Goal: Task Accomplishment & Management: Manage account settings

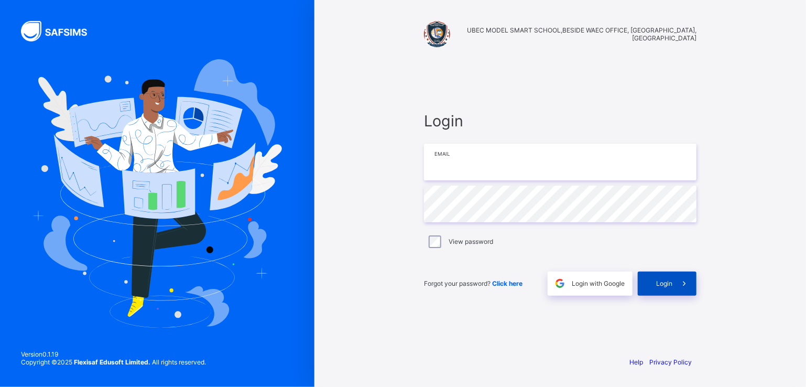
type input "**********"
click at [657, 283] on span "Login" at bounding box center [664, 283] width 16 height 8
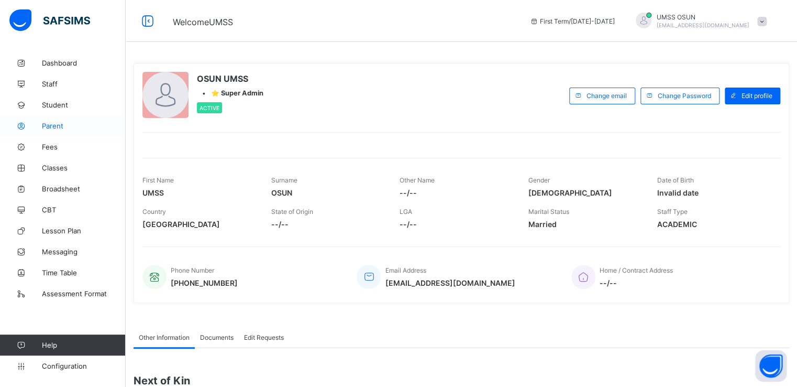
click at [50, 123] on span "Parent" at bounding box center [84, 126] width 84 height 8
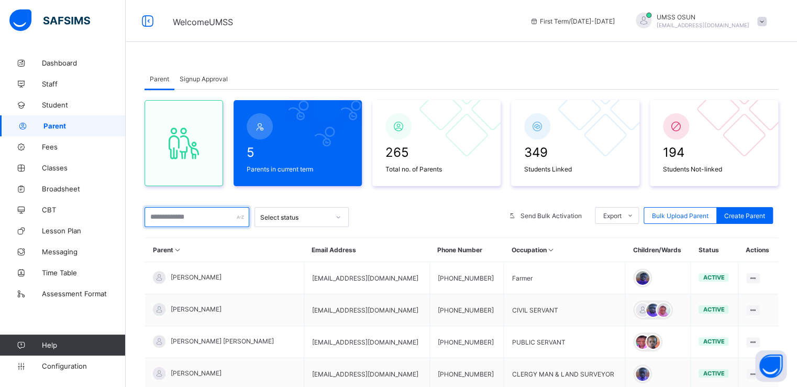
click at [206, 214] on input "text" at bounding box center [197, 217] width 105 height 20
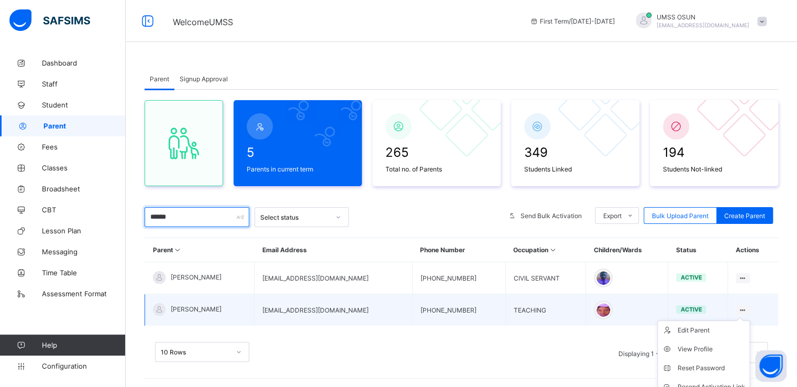
type input "******"
click at [747, 306] on icon at bounding box center [743, 310] width 9 height 8
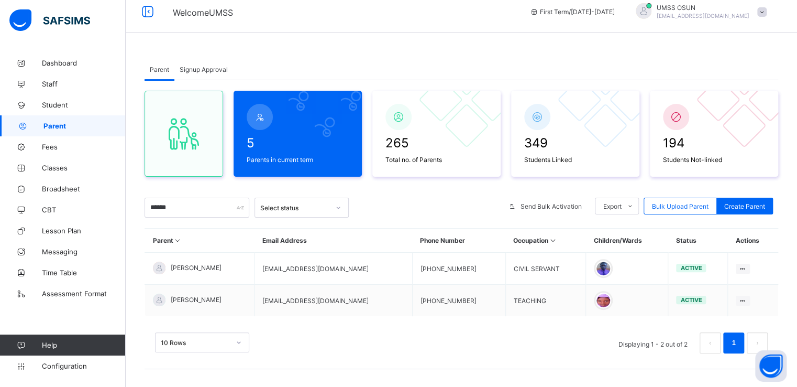
scroll to position [12, 0]
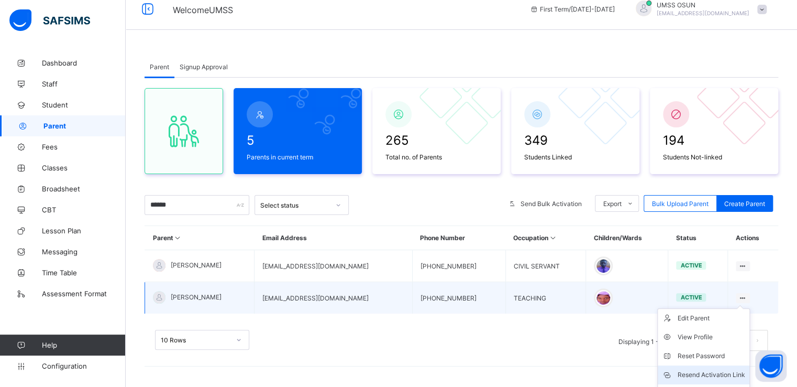
click at [717, 373] on div "Resend Activation Link" at bounding box center [712, 374] width 68 height 10
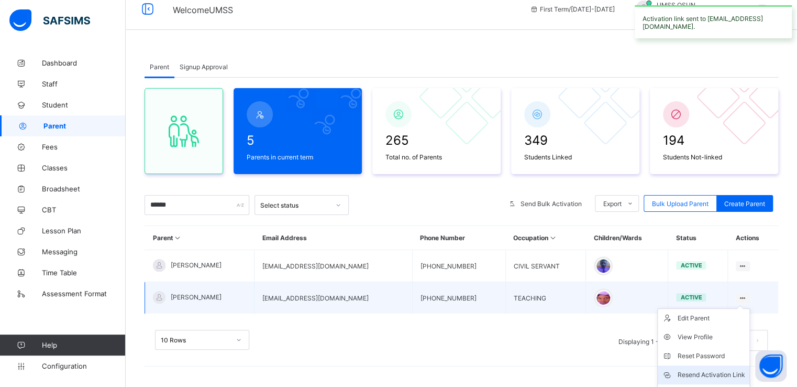
click at [717, 370] on div "Resend Activation Link" at bounding box center [712, 374] width 68 height 10
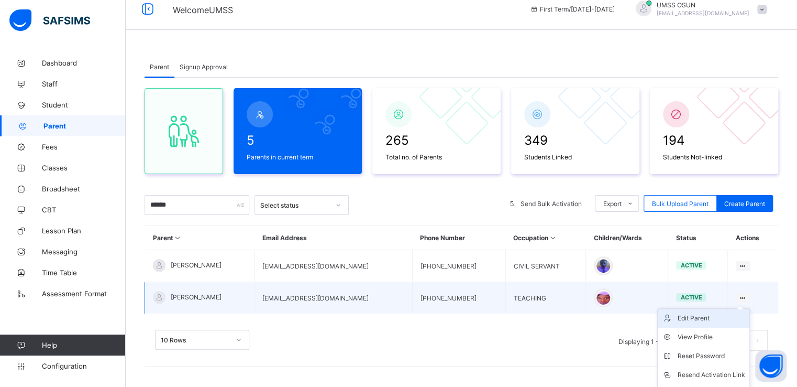
click at [710, 317] on div "Edit Parent" at bounding box center [712, 318] width 68 height 10
select select "**"
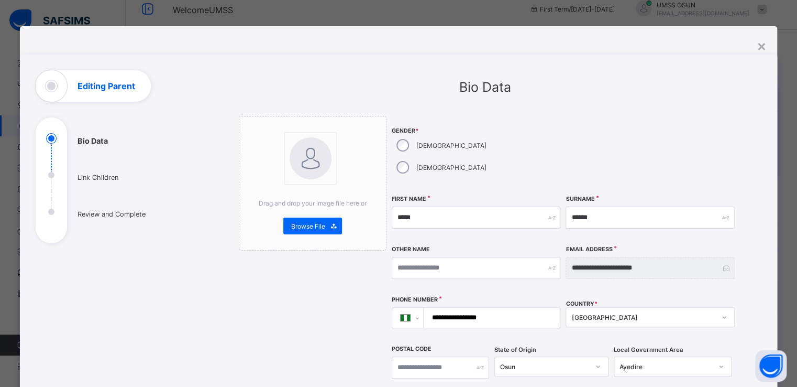
scroll to position [316, 0]
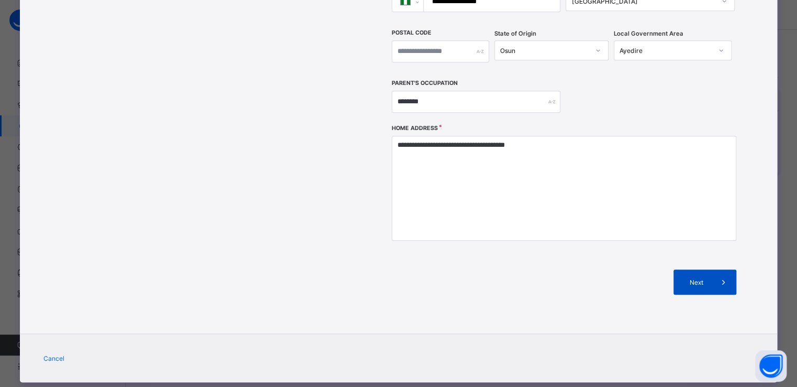
click at [698, 278] on span "Next" at bounding box center [696, 282] width 30 height 8
click at [698, 258] on div "**********" at bounding box center [484, 36] width 553 height 565
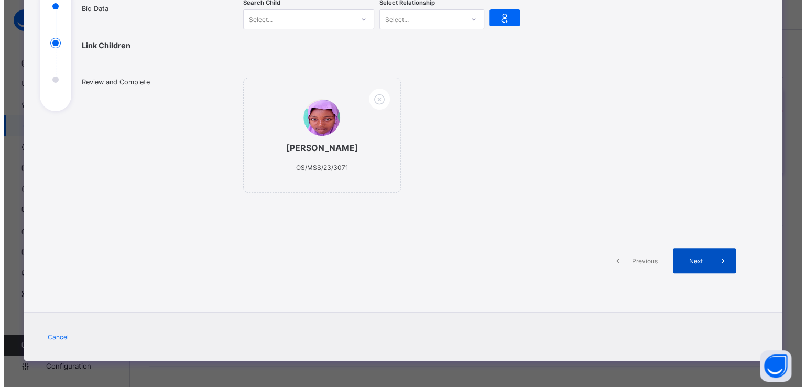
scroll to position [140, 0]
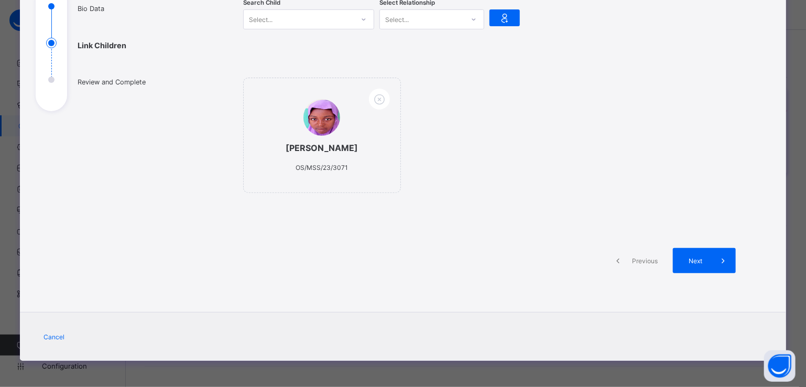
click at [360, 14] on icon at bounding box center [363, 19] width 6 height 10
click at [488, 81] on div "[PERSON_NAME] ADESEWA OS/MSS/23/3071" at bounding box center [489, 141] width 492 height 126
click at [688, 251] on div "Next" at bounding box center [704, 260] width 63 height 25
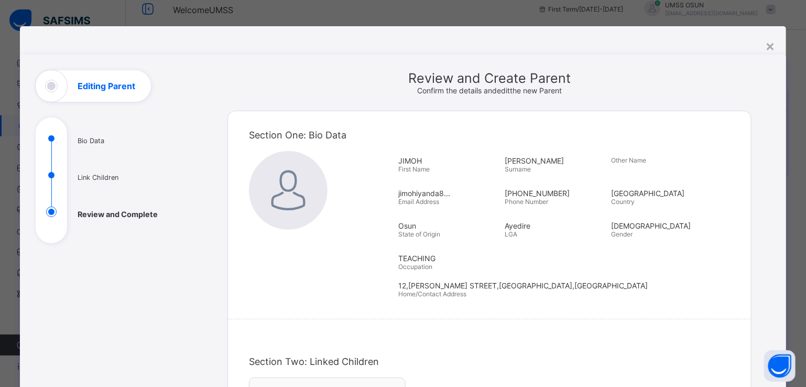
scroll to position [0, 0]
click at [769, 45] on div "×" at bounding box center [770, 46] width 10 height 18
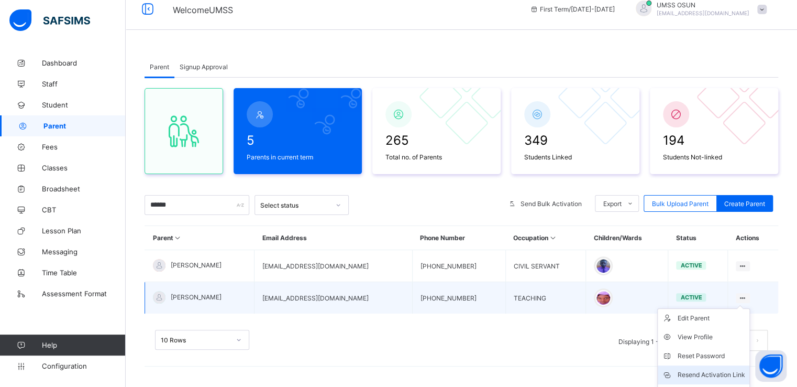
click at [713, 370] on div "Resend Activation Link" at bounding box center [712, 374] width 68 height 10
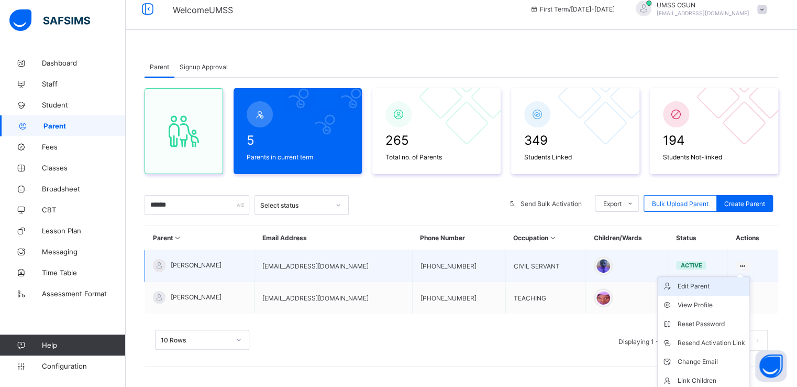
click at [703, 283] on div "Edit Parent" at bounding box center [712, 286] width 68 height 10
select select "**"
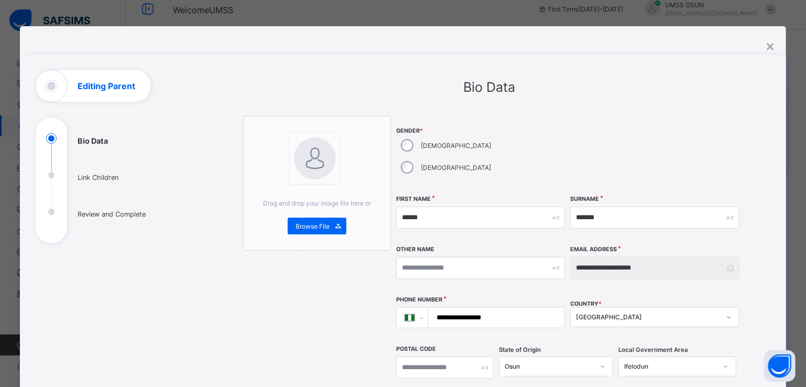
click at [798, 279] on div "**********" at bounding box center [403, 193] width 806 height 387
click at [801, 279] on div "**********" at bounding box center [403, 193] width 806 height 387
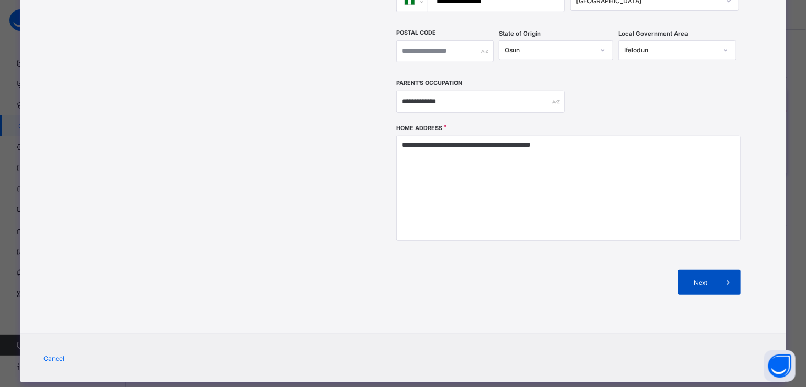
click at [697, 278] on span "Next" at bounding box center [701, 282] width 30 height 8
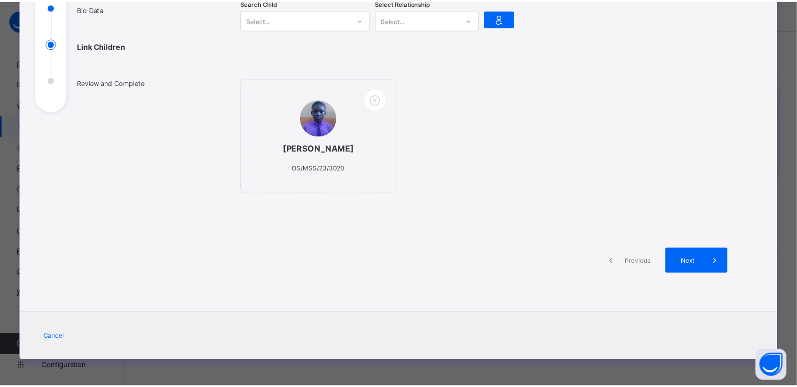
scroll to position [0, 0]
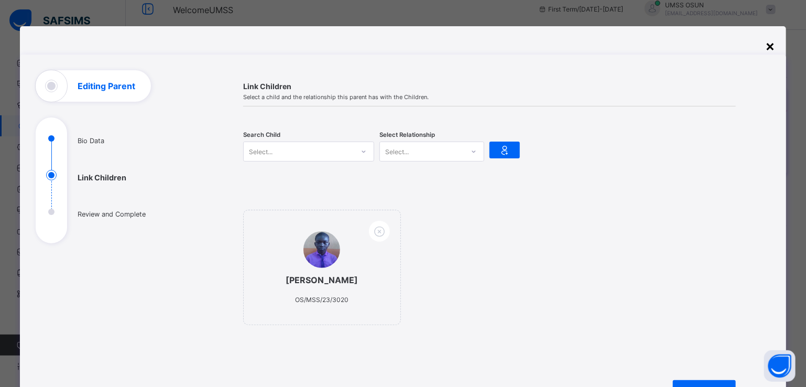
click at [766, 46] on div "×" at bounding box center [770, 46] width 10 height 18
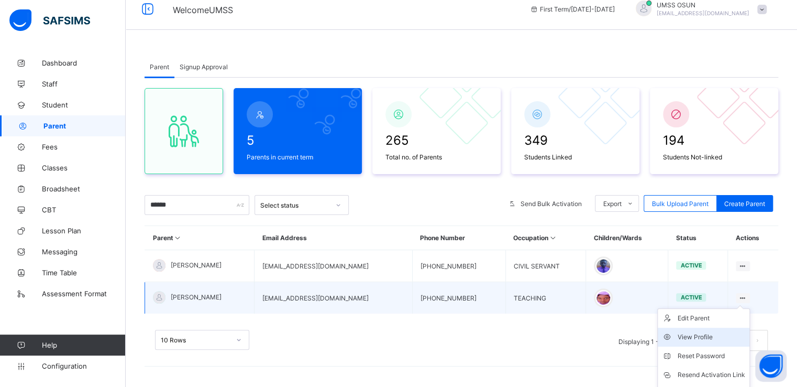
click at [708, 334] on div "View Profile" at bounding box center [712, 337] width 68 height 10
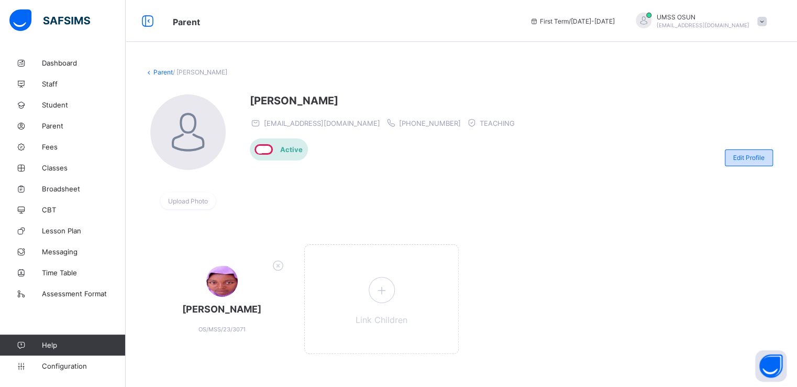
click at [759, 151] on div "Edit Profile" at bounding box center [749, 157] width 48 height 17
select select "**"
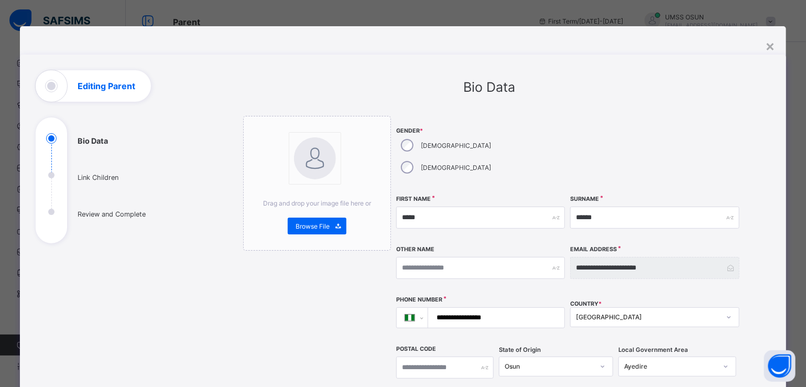
drag, startPoint x: 793, startPoint y: 285, endPoint x: 805, endPoint y: 288, distance: 11.9
click at [805, 288] on div "**********" at bounding box center [403, 193] width 806 height 387
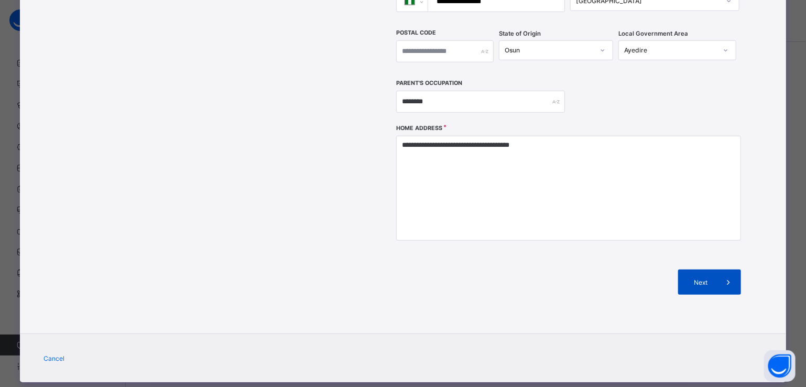
click at [695, 278] on span "Next" at bounding box center [701, 282] width 30 height 8
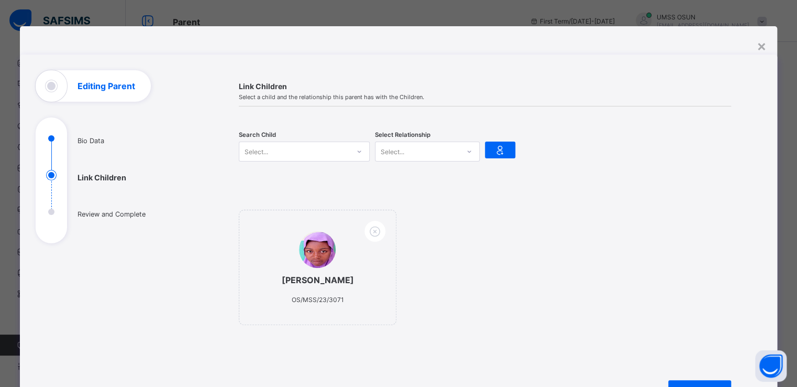
scroll to position [4, 0]
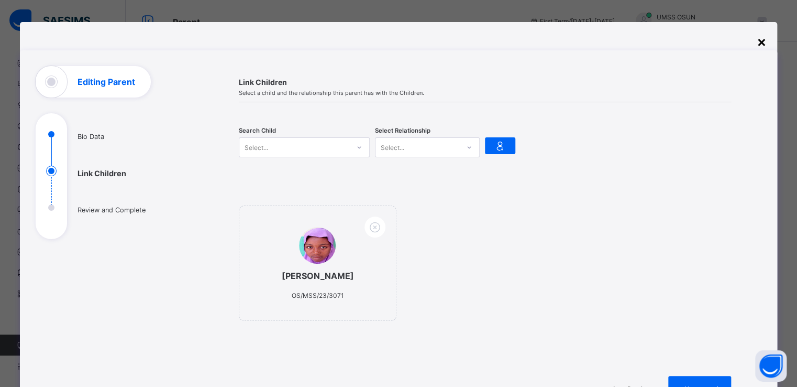
click at [760, 42] on div "×" at bounding box center [762, 41] width 10 height 18
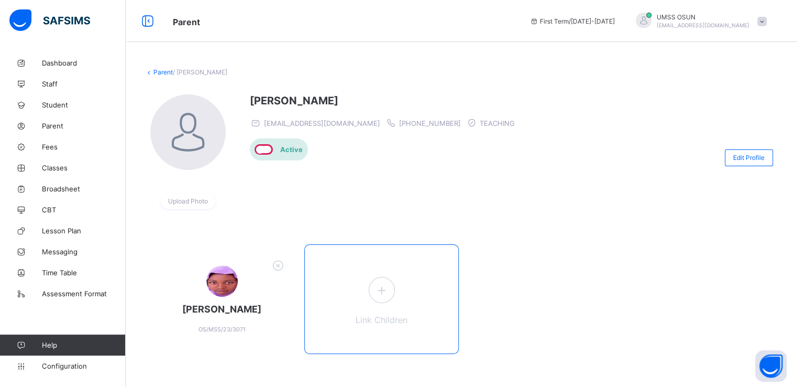
click at [434, 295] on div "Link Children" at bounding box center [381, 298] width 155 height 109
click at [380, 290] on icon at bounding box center [381, 290] width 19 height 16
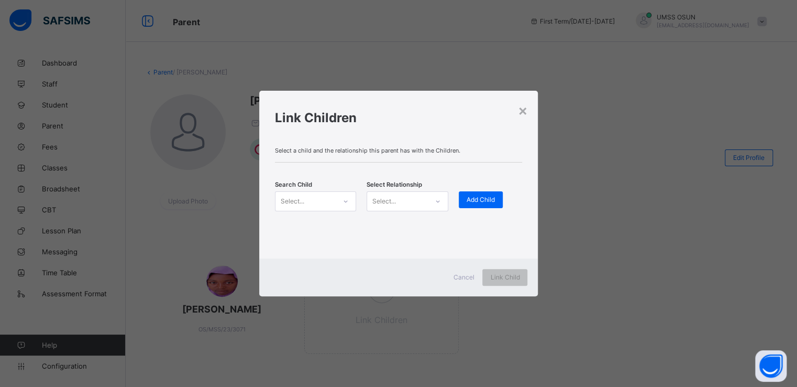
click at [342, 200] on div at bounding box center [346, 201] width 18 height 17
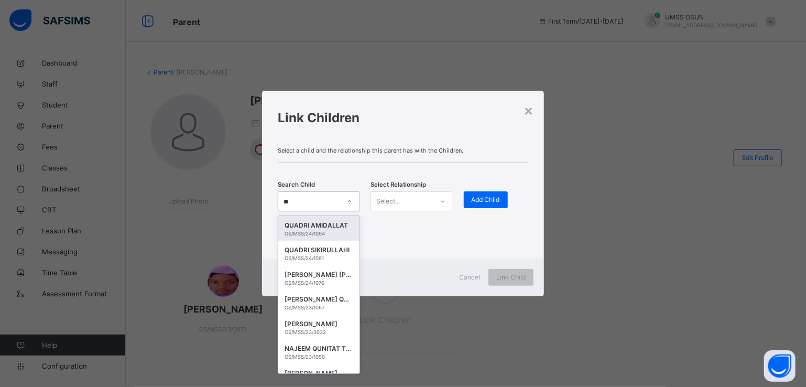
type input "*"
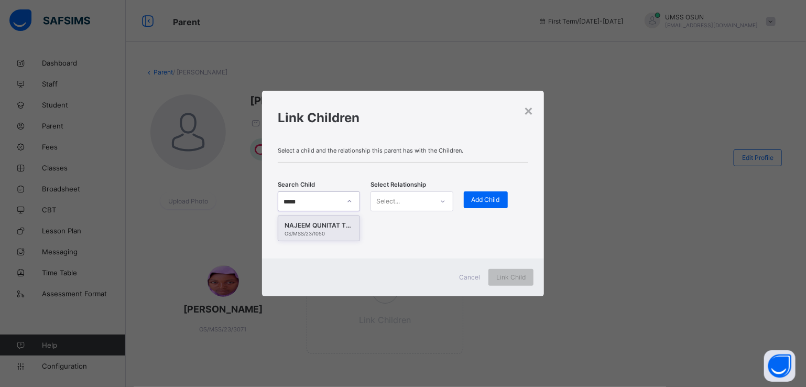
type input "******"
click at [321, 224] on div "NAJEEM QUNITAT TEMILADE" at bounding box center [318, 225] width 69 height 10
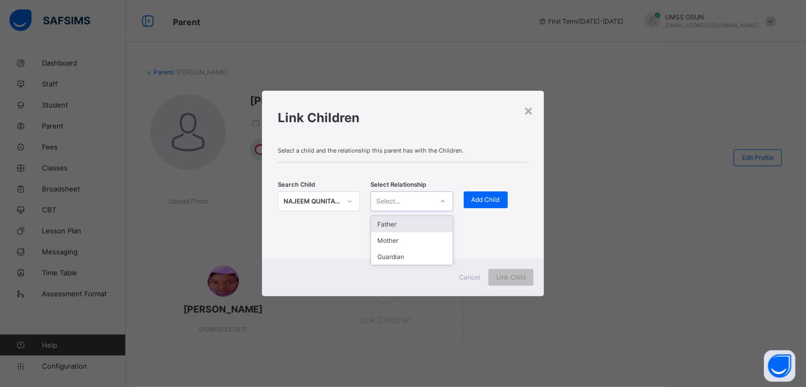
click at [444, 202] on icon at bounding box center [442, 201] width 6 height 10
click at [400, 223] on div "Father" at bounding box center [411, 224] width 81 height 16
click at [483, 195] on span "Add Child" at bounding box center [485, 199] width 28 height 8
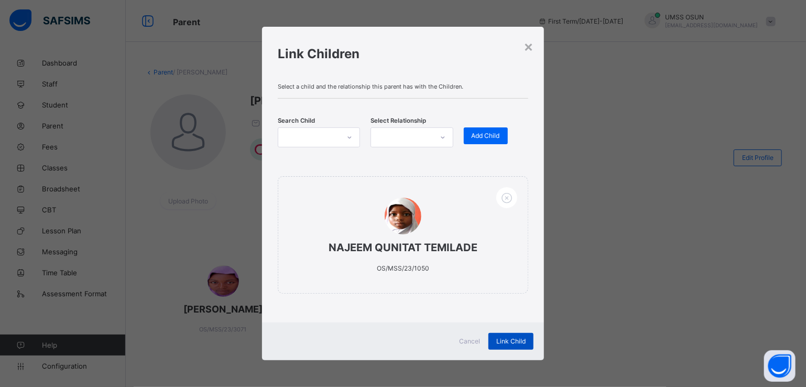
click at [511, 338] on span "Link Child" at bounding box center [510, 341] width 29 height 8
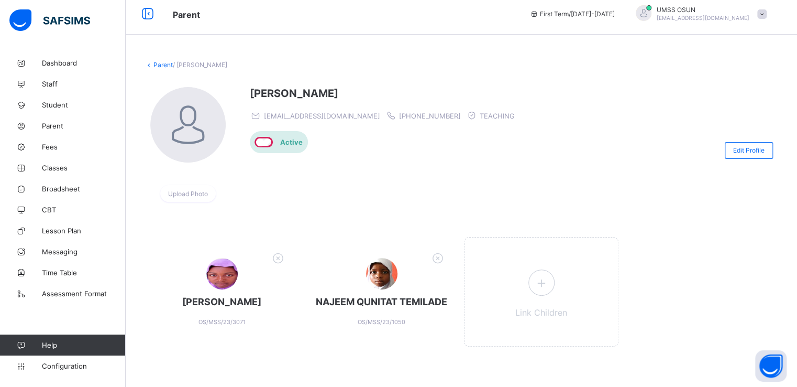
scroll to position [9, 0]
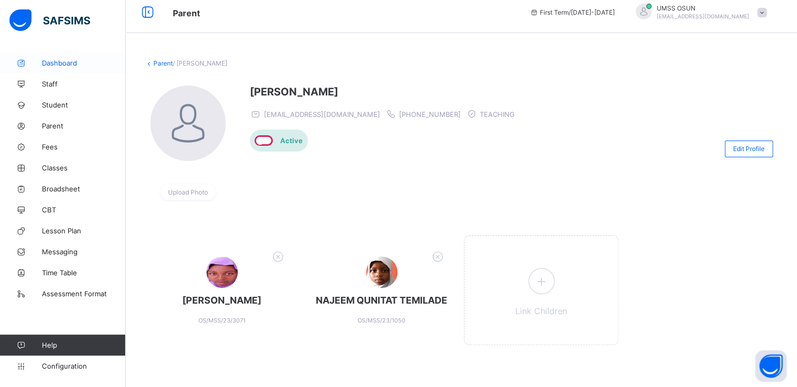
click at [52, 61] on span "Dashboard" at bounding box center [84, 63] width 84 height 8
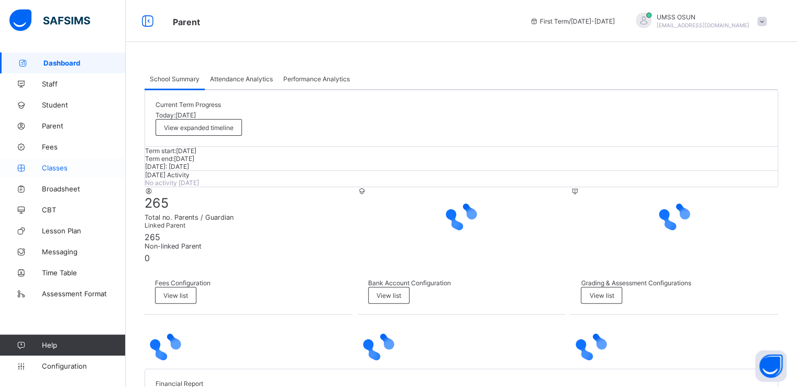
click at [52, 168] on span "Classes" at bounding box center [84, 167] width 84 height 8
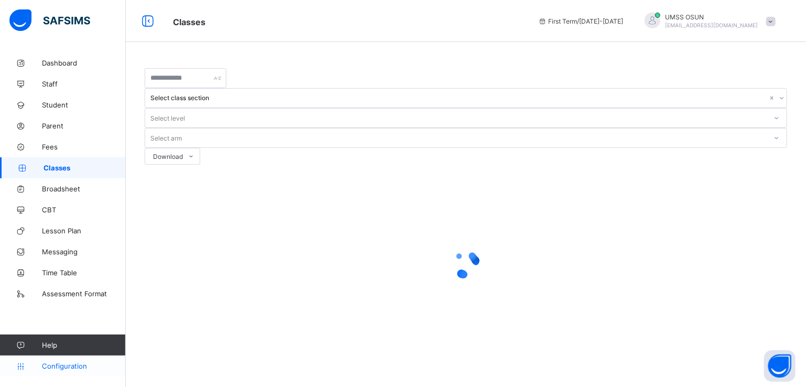
click at [69, 364] on span "Configuration" at bounding box center [83, 365] width 83 height 8
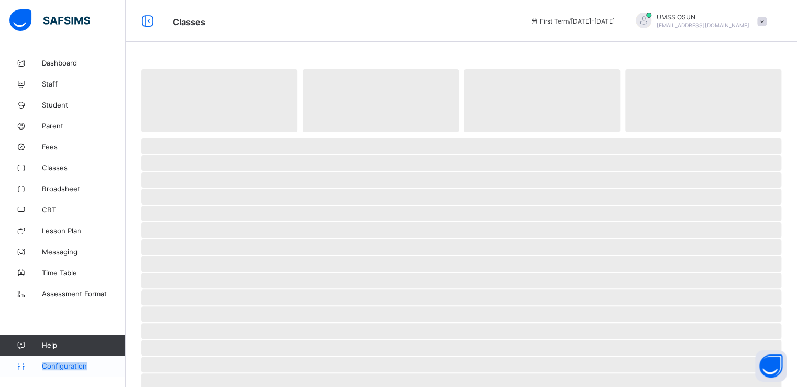
click at [69, 364] on span "Configuration" at bounding box center [83, 365] width 83 height 8
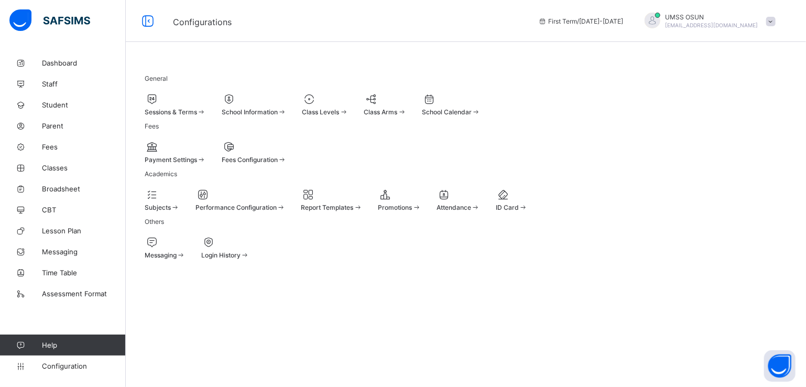
click at [195, 102] on div at bounding box center [175, 99] width 61 height 13
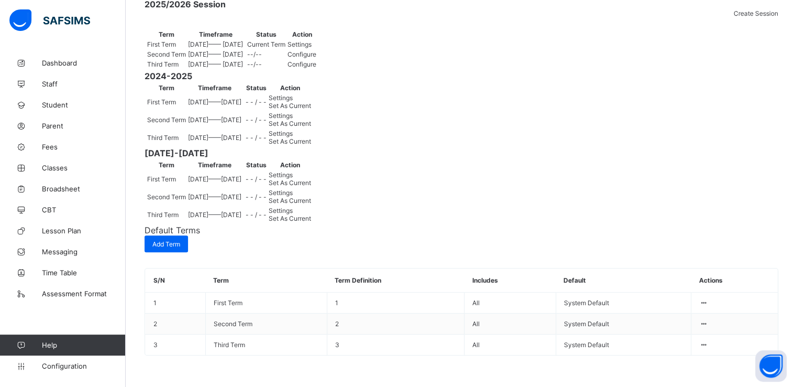
scroll to position [230, 0]
click at [311, 145] on span "Set As Current" at bounding box center [290, 141] width 42 height 8
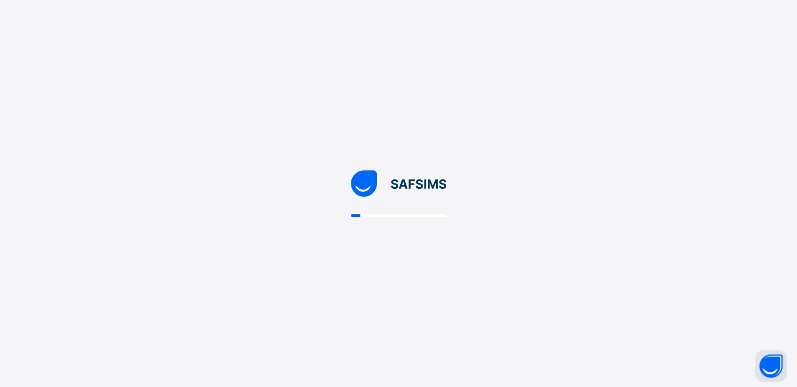
scroll to position [0, 0]
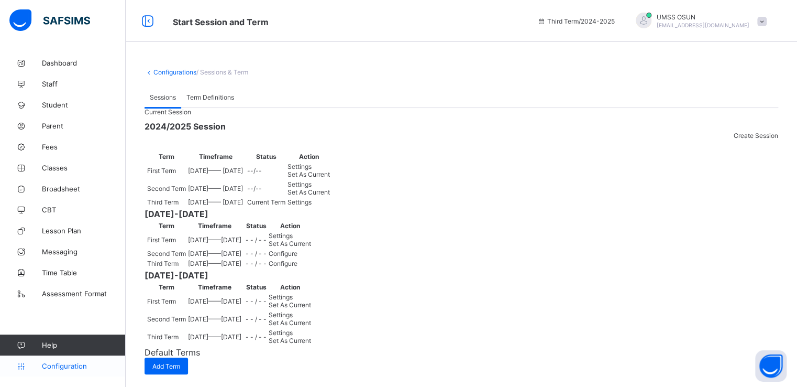
click at [50, 364] on span "Configuration" at bounding box center [83, 365] width 83 height 8
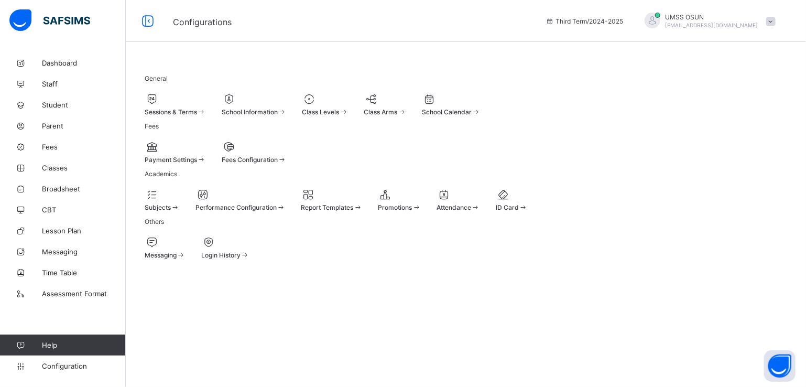
click at [173, 94] on div at bounding box center [175, 99] width 61 height 13
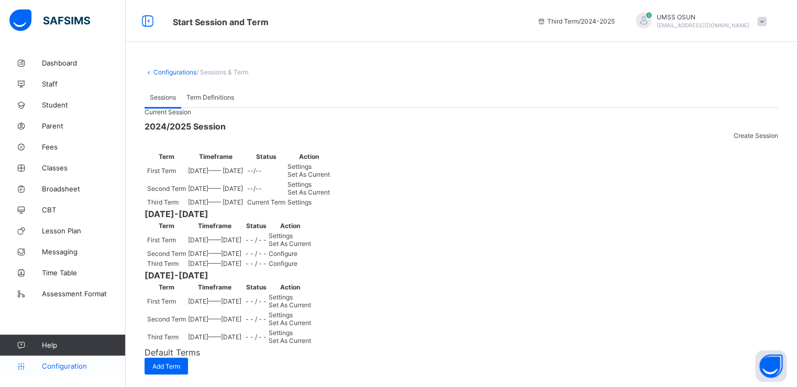
click at [59, 360] on link "Configuration" at bounding box center [62, 365] width 125 height 21
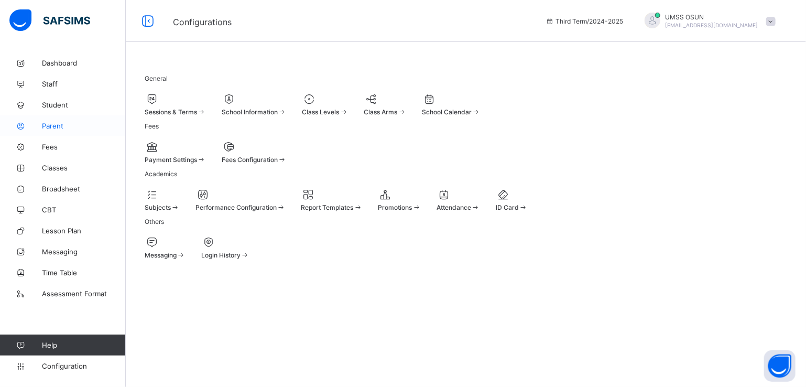
click at [41, 122] on icon at bounding box center [21, 126] width 42 height 8
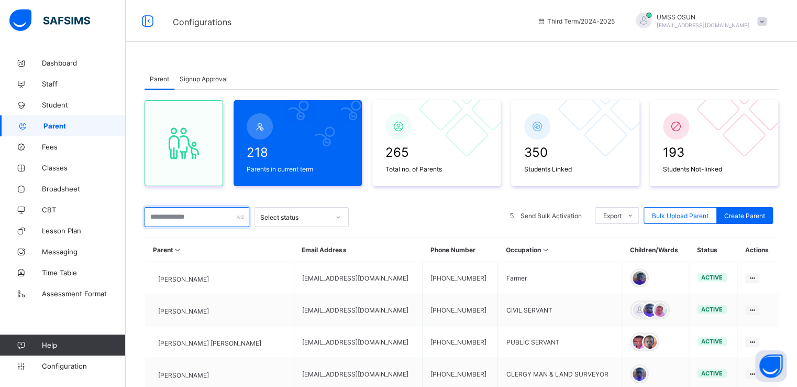
click at [162, 212] on input "text" at bounding box center [197, 217] width 105 height 20
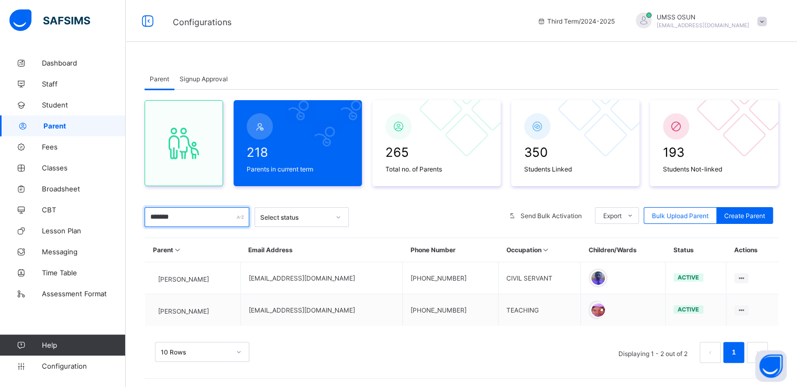
scroll to position [12, 0]
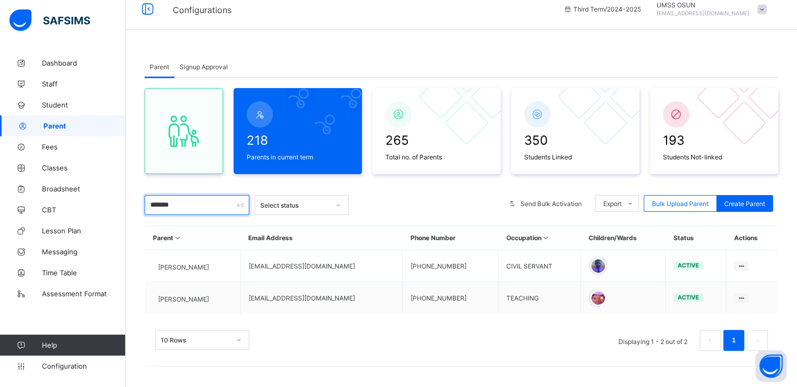
type input "******"
click at [453, 354] on div "10 Rows Displaying 1 - 2 out of 2 1" at bounding box center [462, 335] width 634 height 52
click at [575, 355] on div "10 Rows Displaying 1 - 2 out of 2 1" at bounding box center [462, 335] width 634 height 52
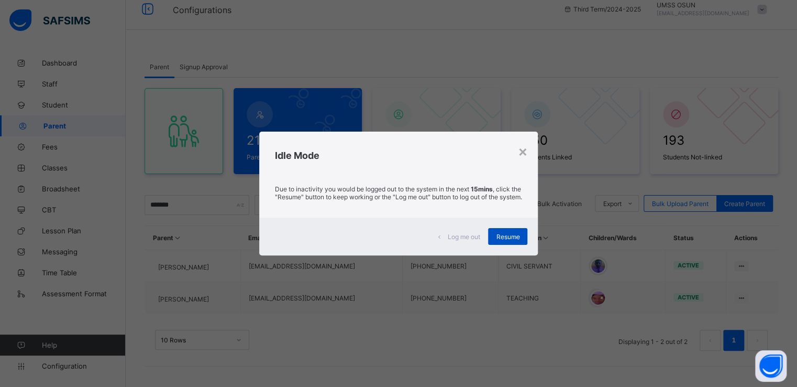
click at [510, 240] on span "Resume" at bounding box center [508, 237] width 24 height 8
